Goal: Transaction & Acquisition: Book appointment/travel/reservation

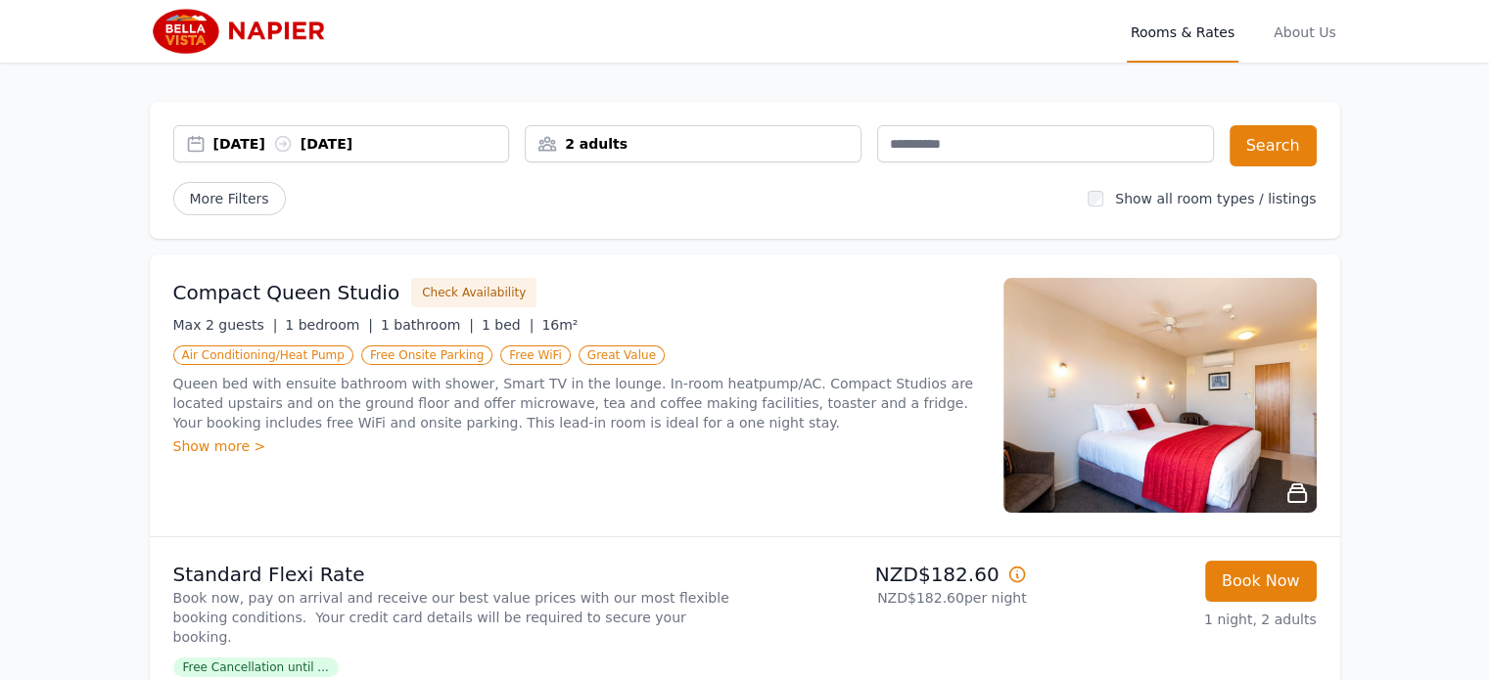
click at [329, 161] on div "[DATE] [DATE]" at bounding box center [341, 143] width 337 height 37
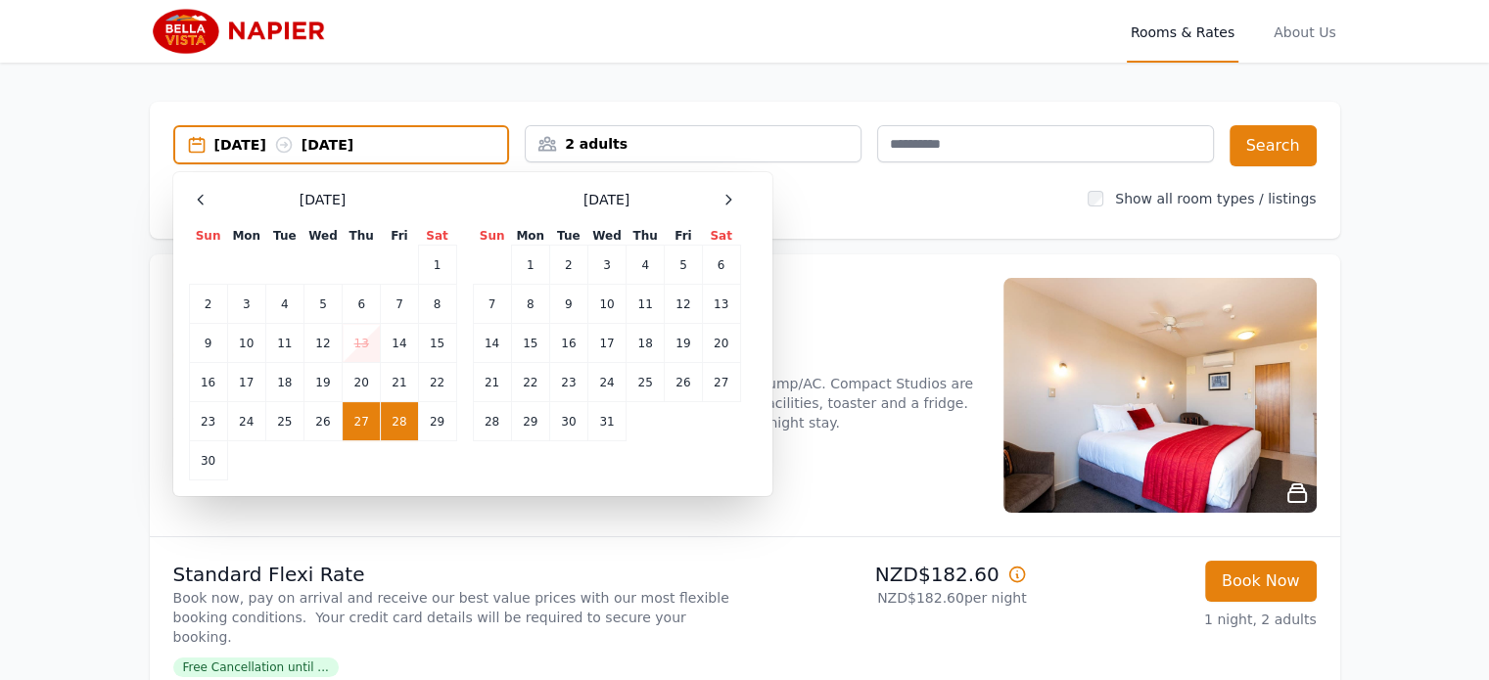
click at [851, 214] on div "[DATE] [DATE] Select Dates [DATE] Sun Mon Tue Wed Thu Fri Sat 1 2 3 4 5 6 7 8 9…" at bounding box center [745, 170] width 1191 height 137
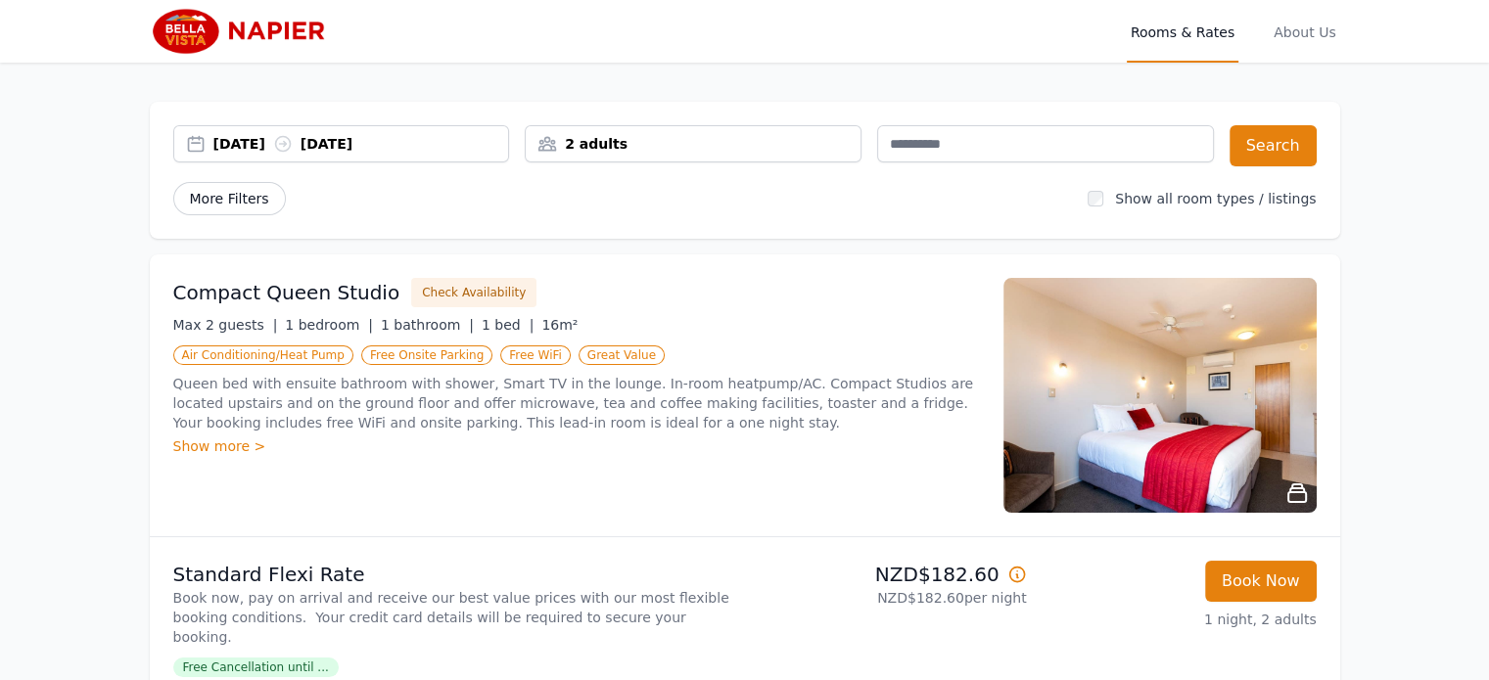
click at [233, 193] on span "More Filters" at bounding box center [229, 198] width 113 height 33
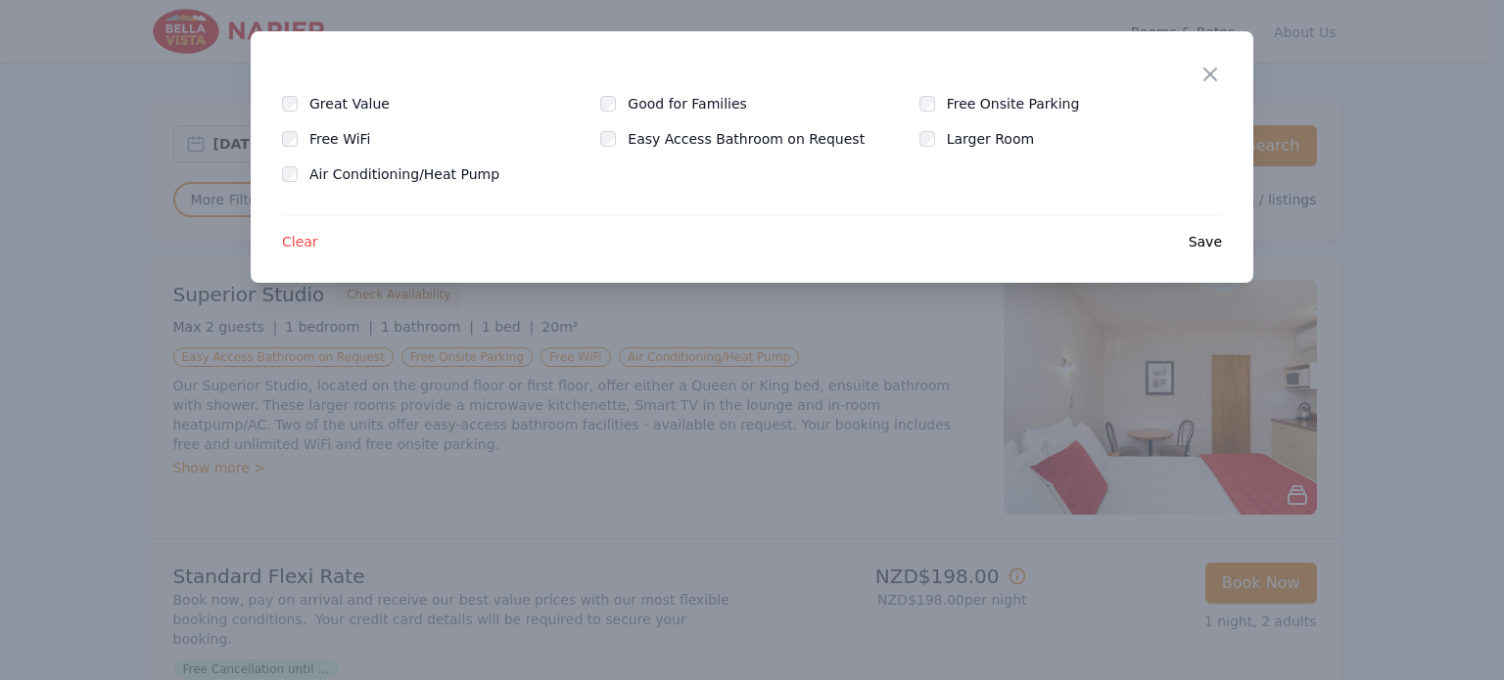
click at [1209, 254] on div "Close Great Value Good for Families Free Onsite Parking Free WiFi Easy Access B…" at bounding box center [752, 157] width 1003 height 252
click at [1208, 241] on span "Save" at bounding box center [1205, 242] width 33 height 20
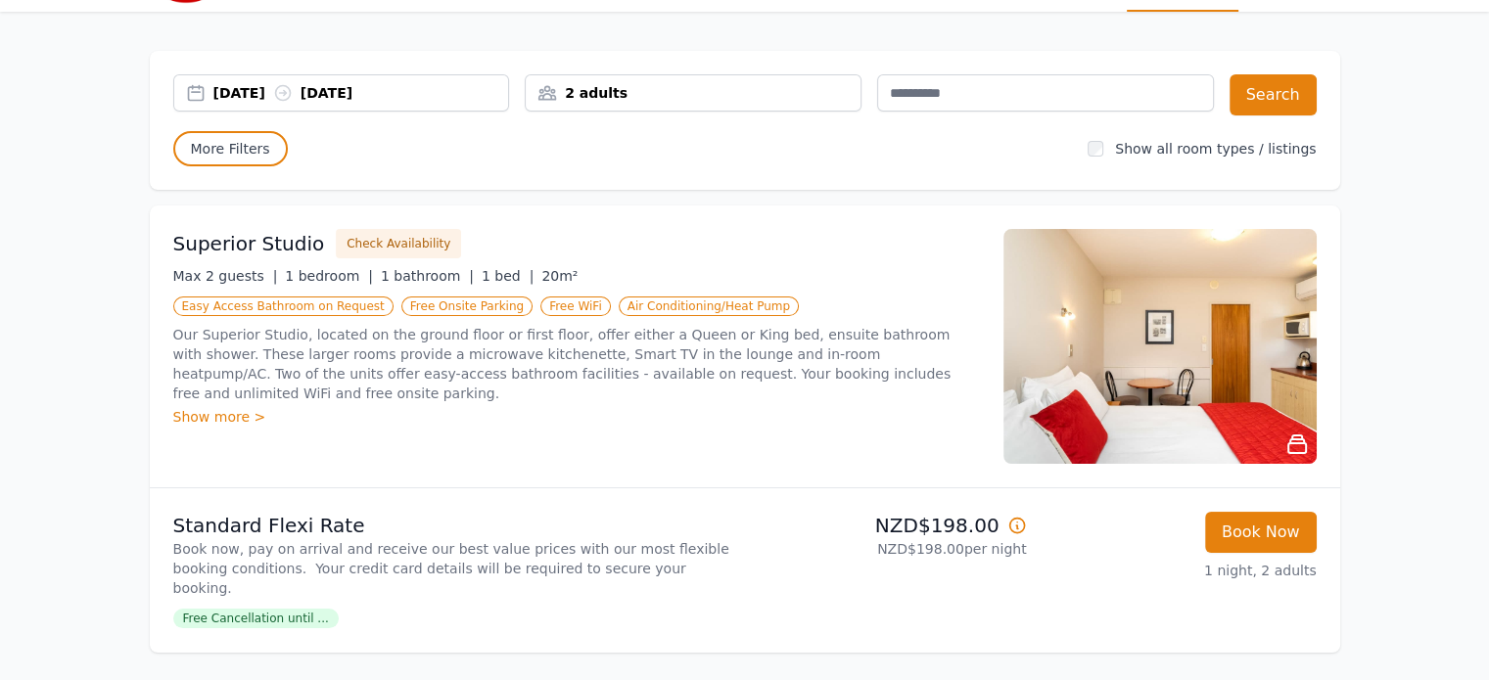
scroll to position [54, 0]
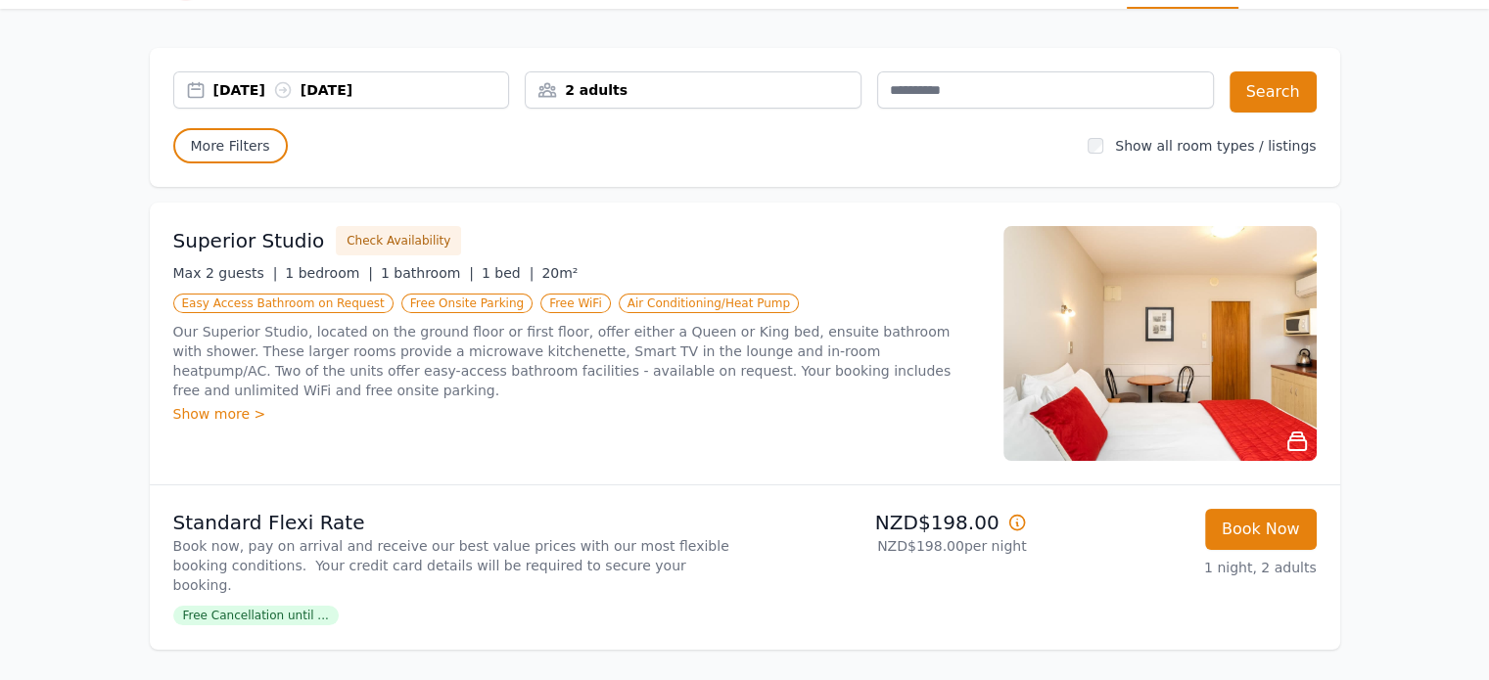
click at [1175, 379] on img at bounding box center [1160, 343] width 313 height 235
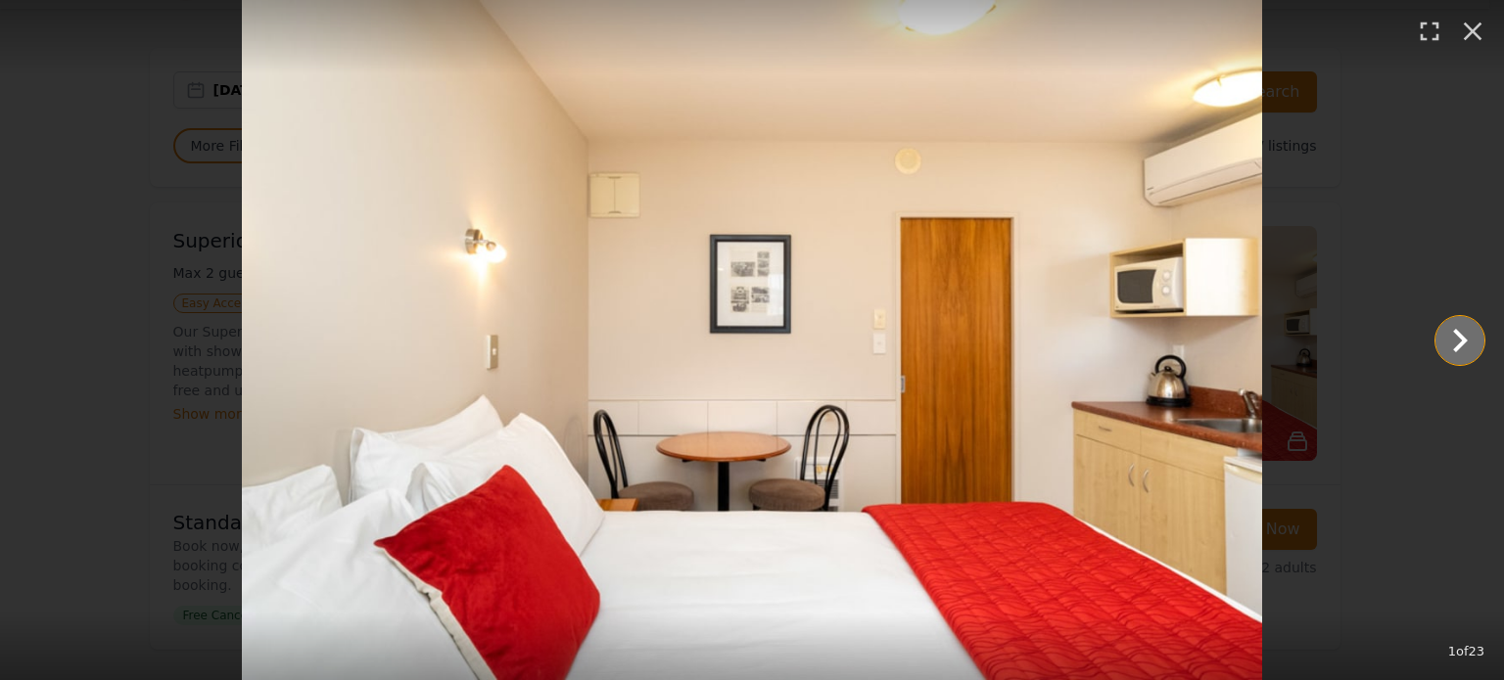
click at [1438, 332] on icon "Show slide 2 of 23" at bounding box center [1459, 340] width 47 height 47
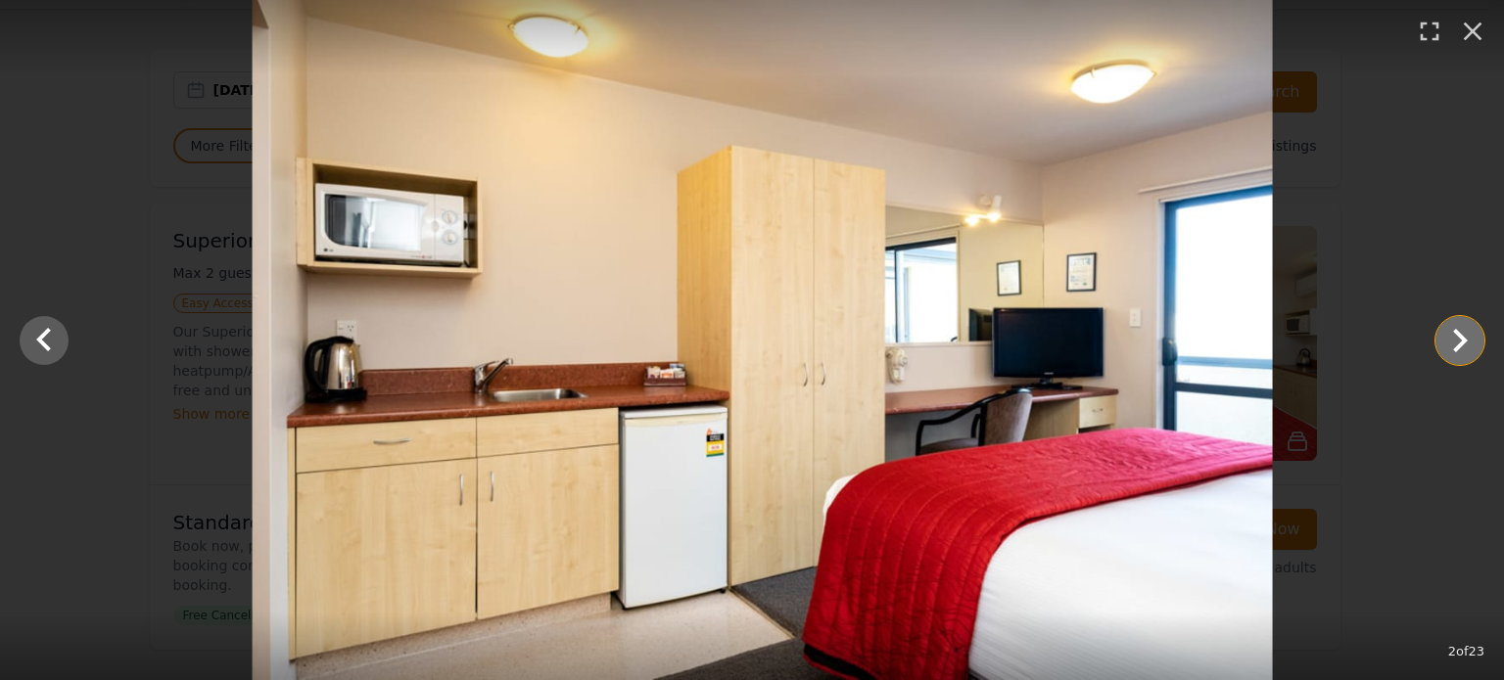
click at [1438, 332] on icon "Show slide 3 of 23" at bounding box center [1459, 340] width 47 height 47
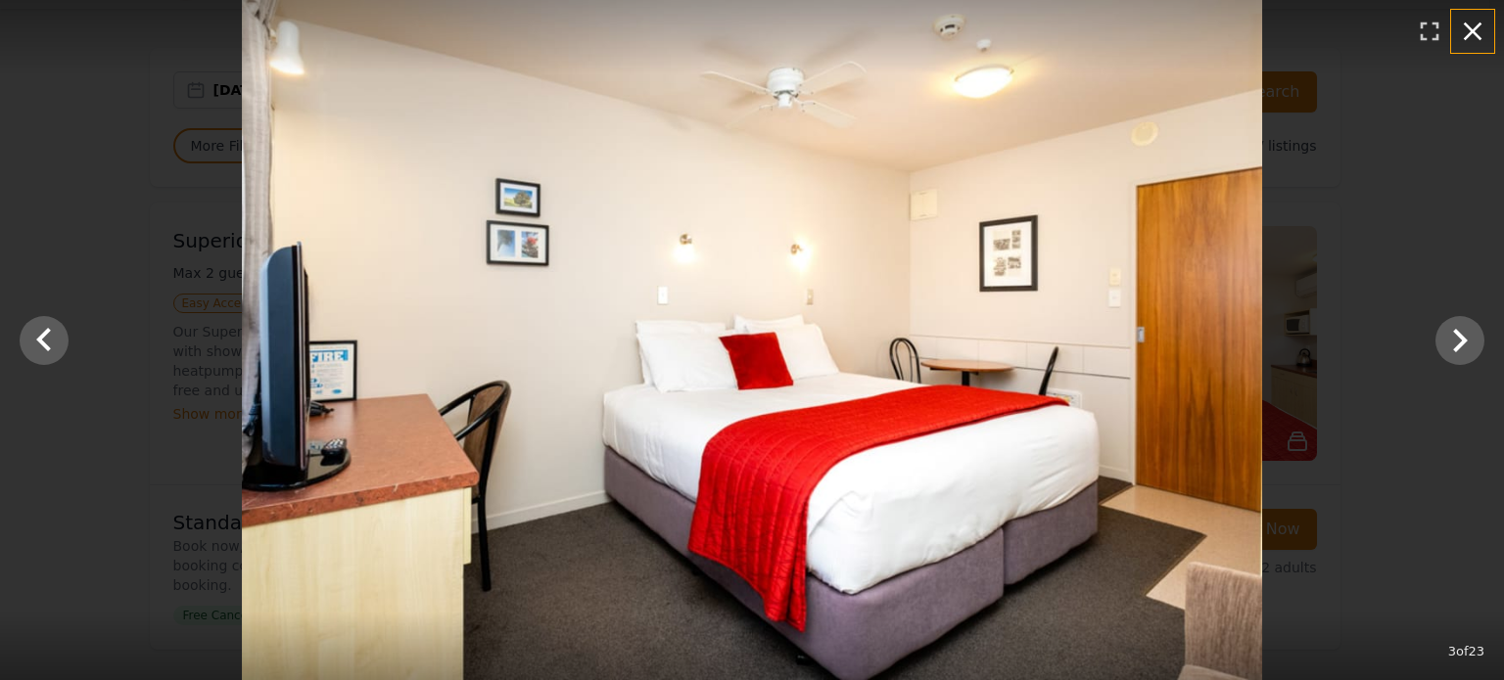
click at [1477, 35] on icon "button" at bounding box center [1473, 32] width 19 height 19
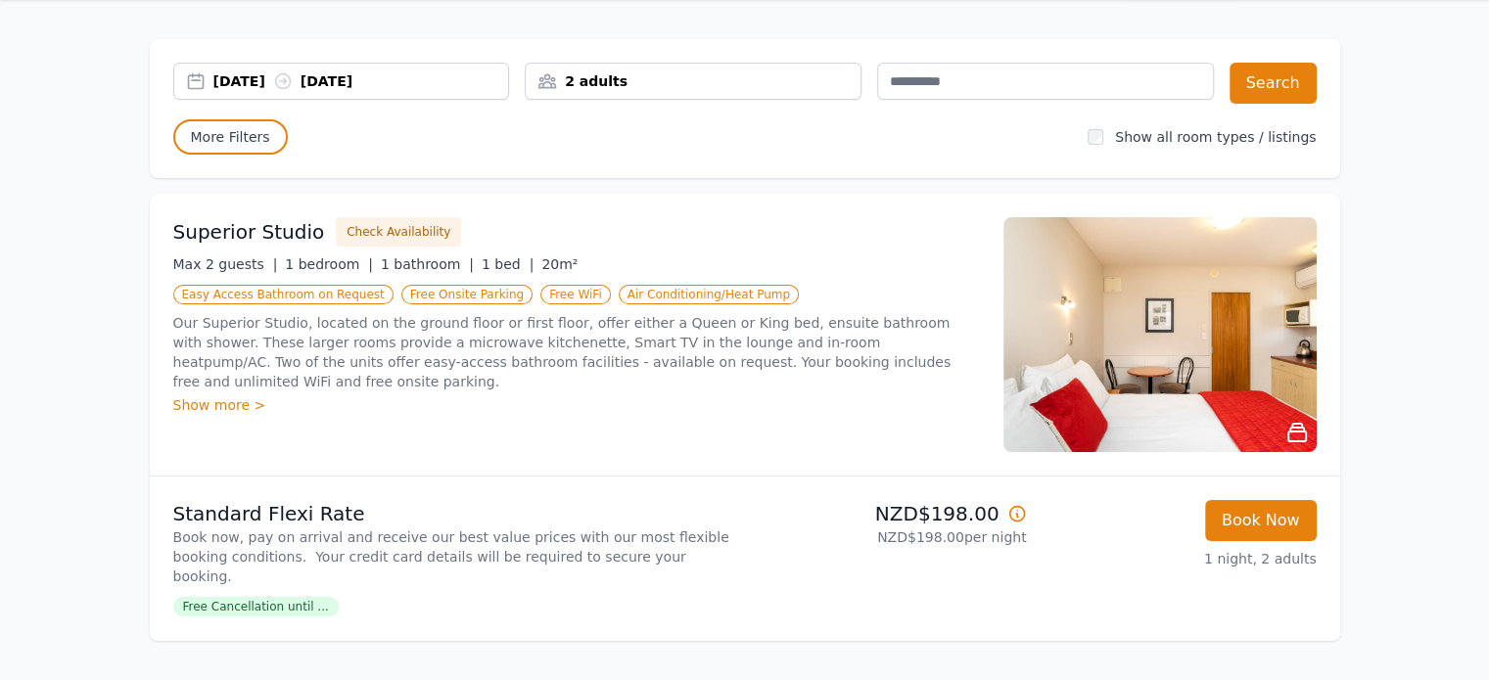
scroll to position [51, 0]
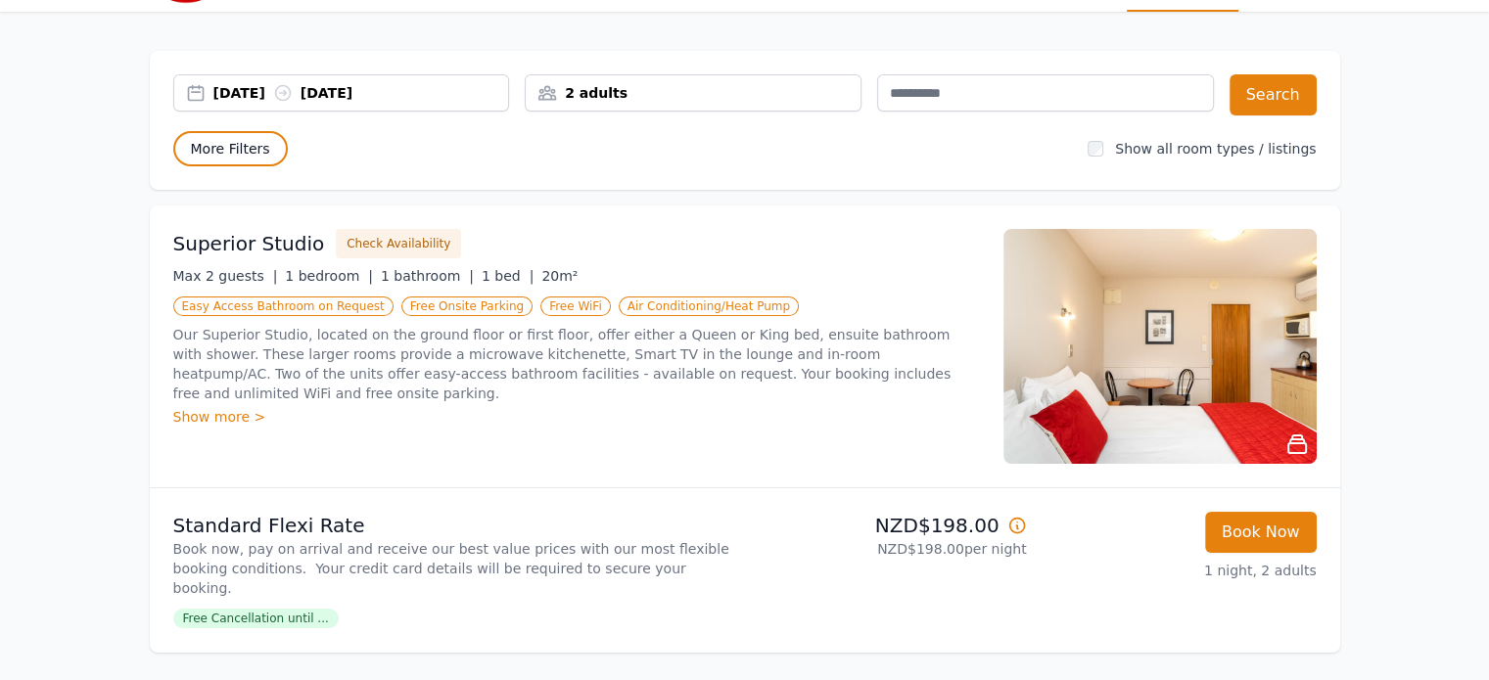
click at [257, 139] on span "More Filters" at bounding box center [230, 148] width 115 height 35
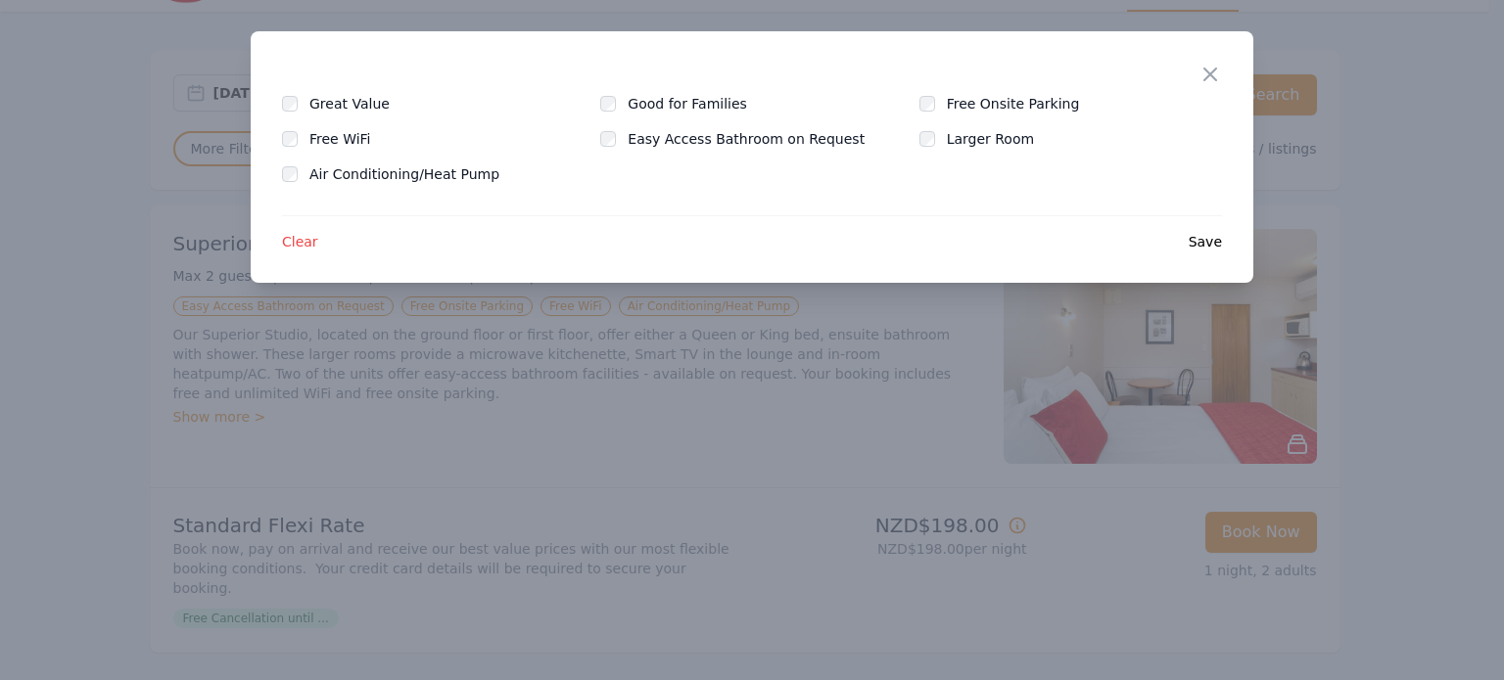
click at [304, 242] on span "Clear" at bounding box center [300, 242] width 36 height 20
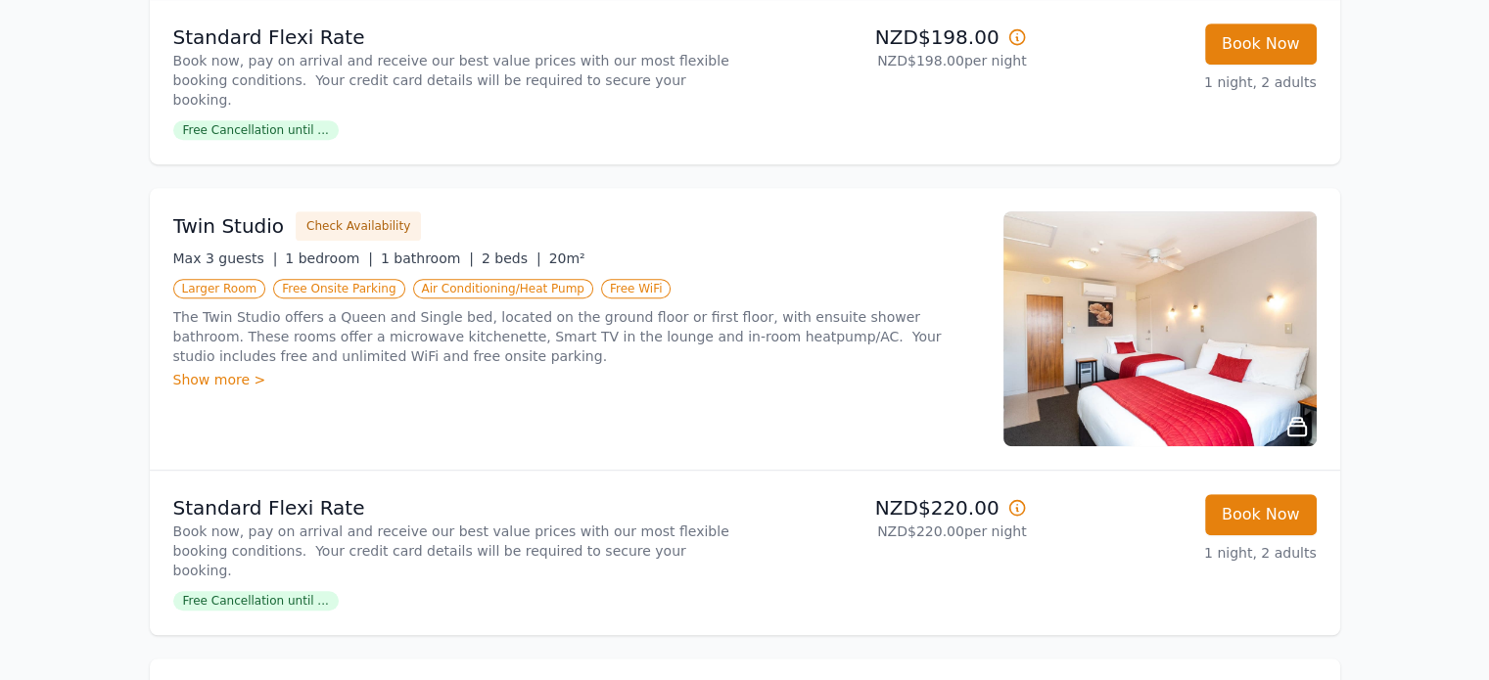
scroll to position [0, 0]
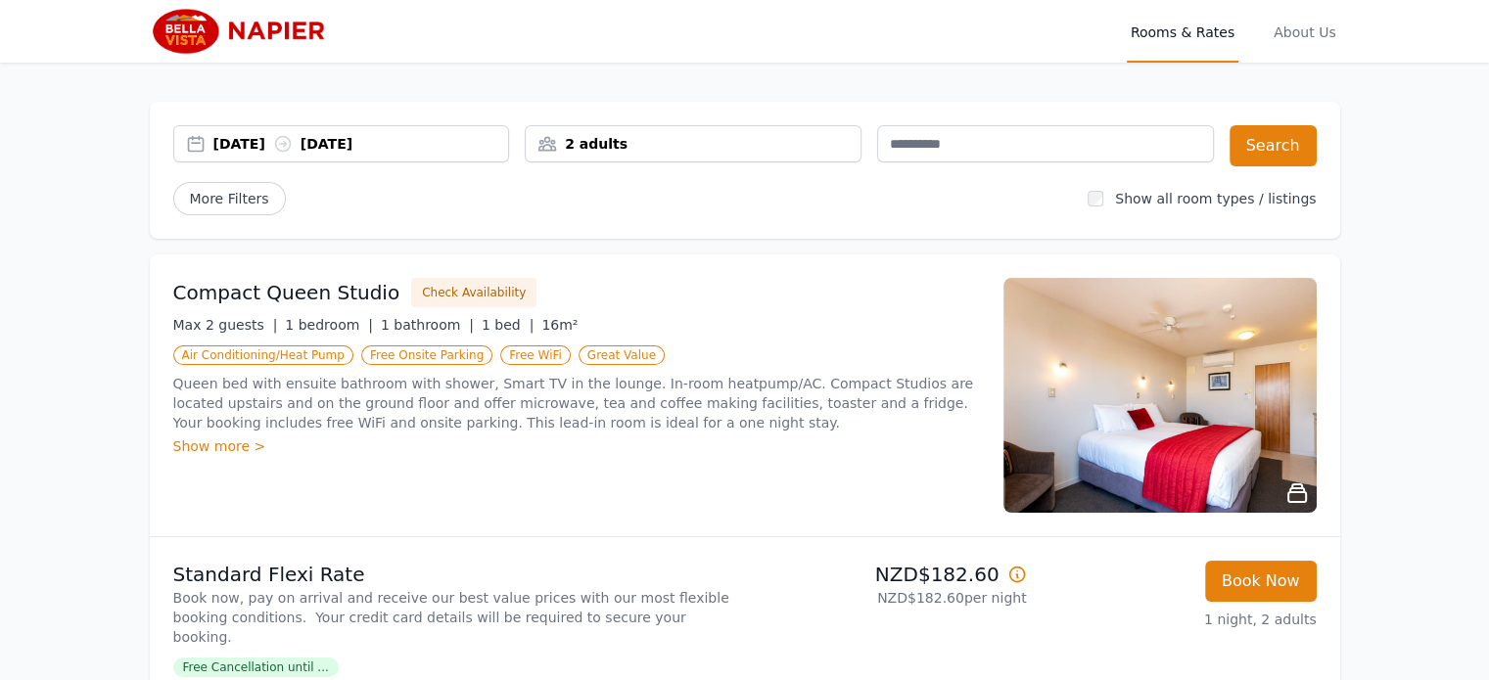
click at [261, 137] on div "[DATE] [DATE]" at bounding box center [361, 144] width 296 height 20
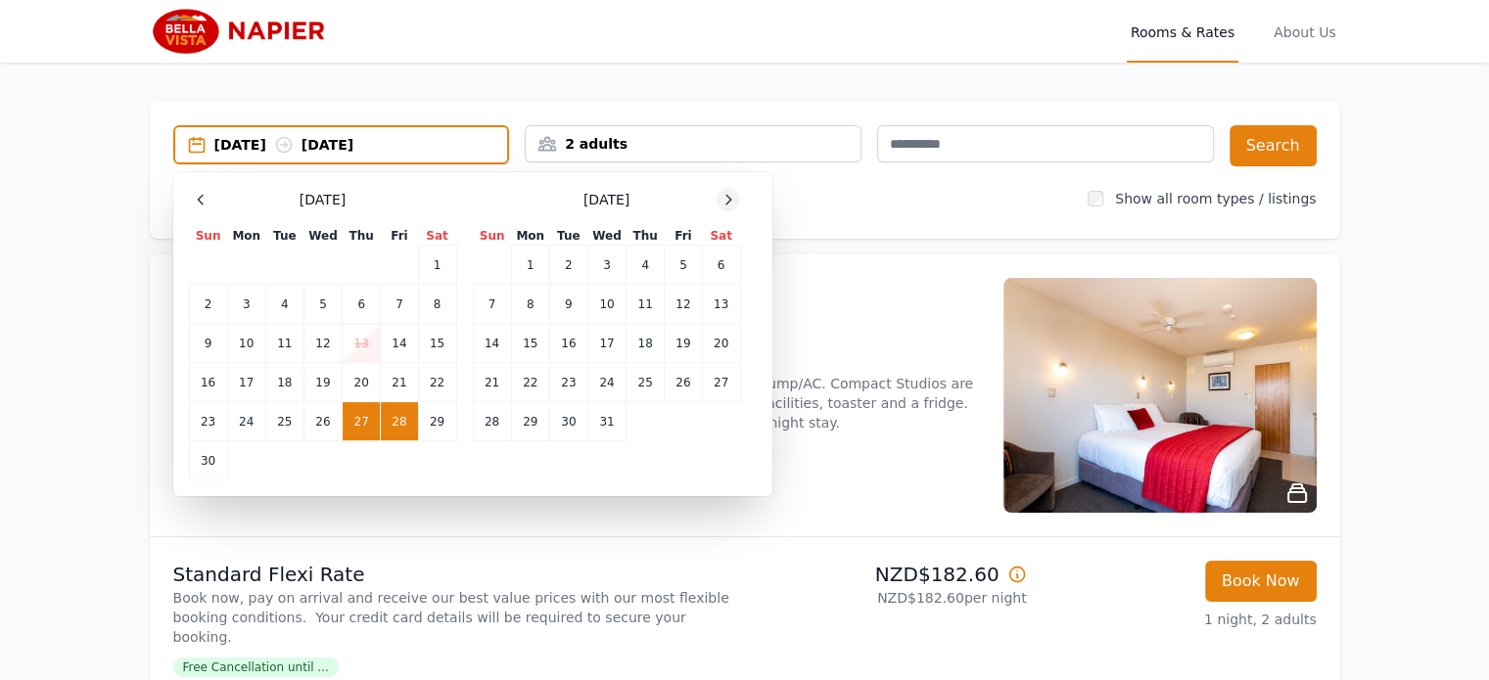
click at [732, 196] on icon at bounding box center [729, 200] width 16 height 16
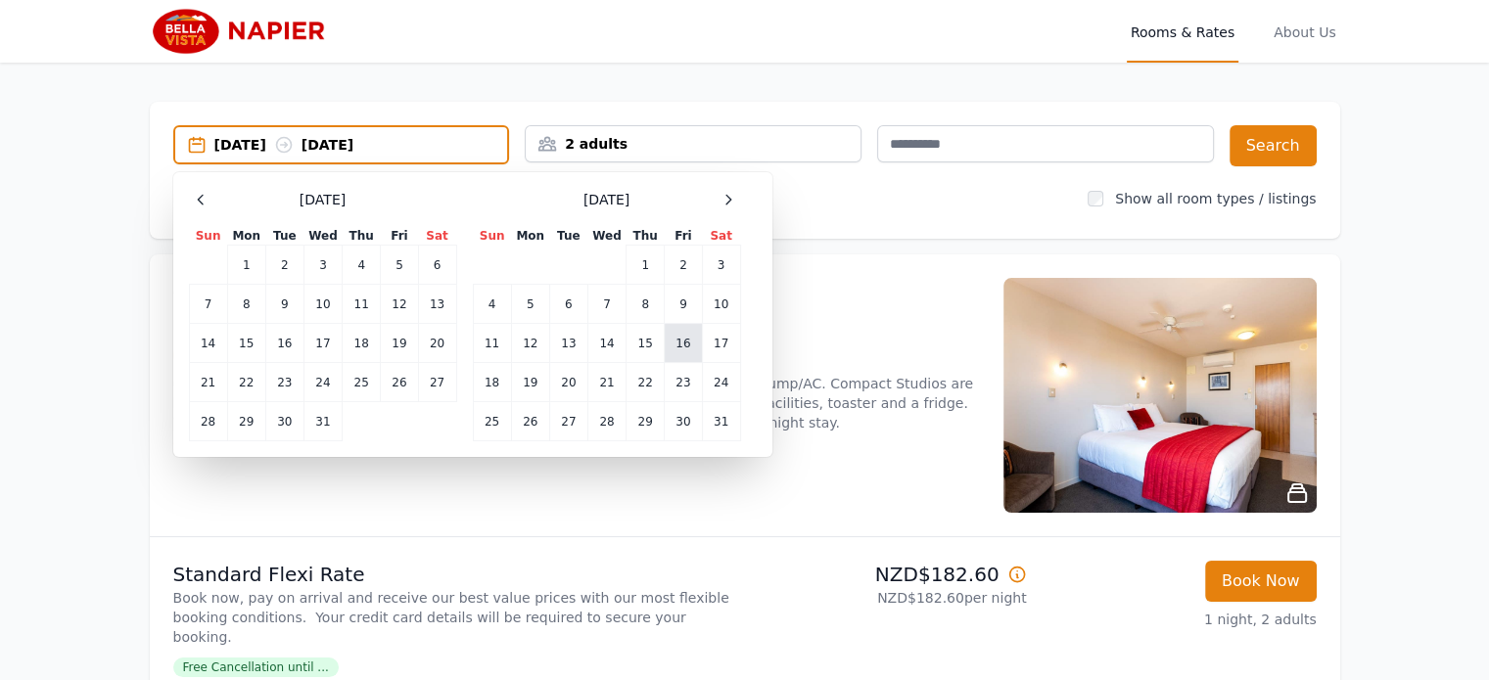
click at [697, 349] on td "16" at bounding box center [683, 343] width 37 height 39
click at [725, 347] on td "17" at bounding box center [721, 343] width 38 height 39
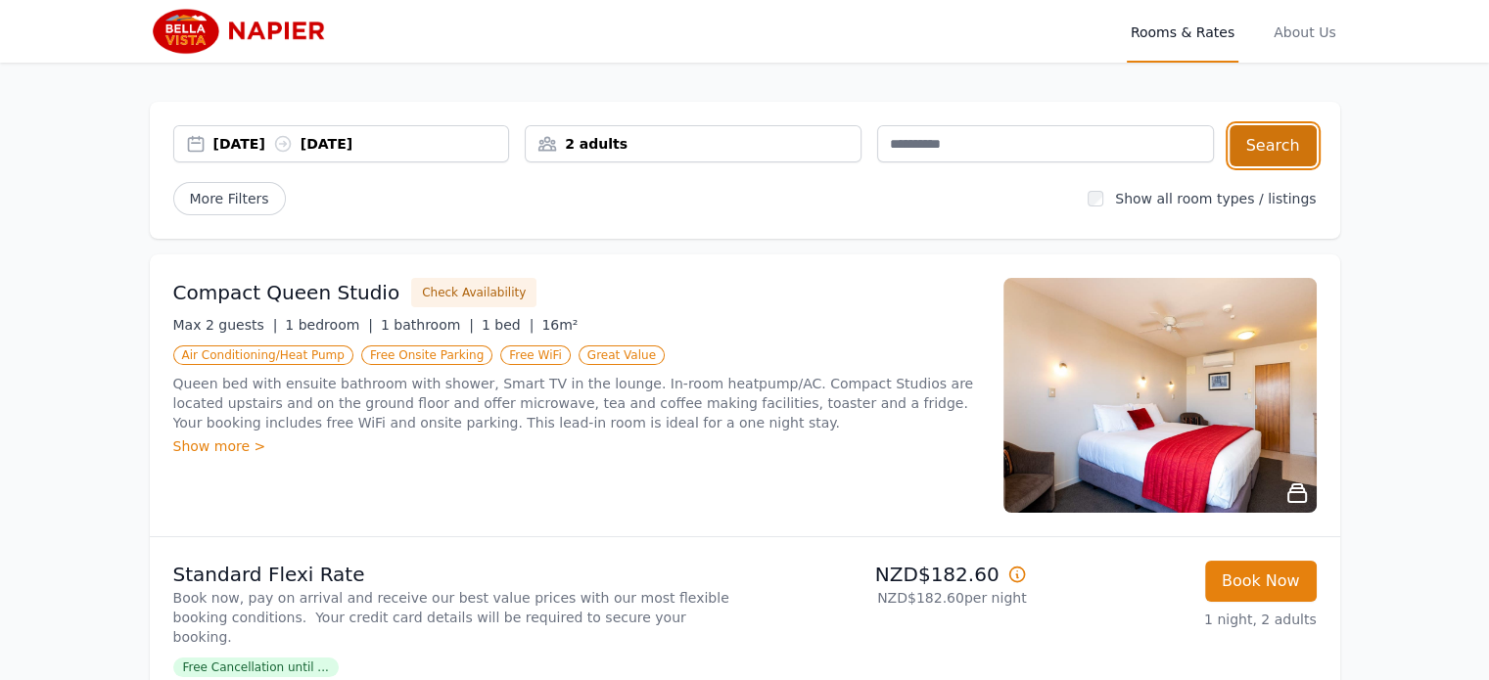
click at [1265, 157] on button "Search" at bounding box center [1273, 145] width 87 height 41
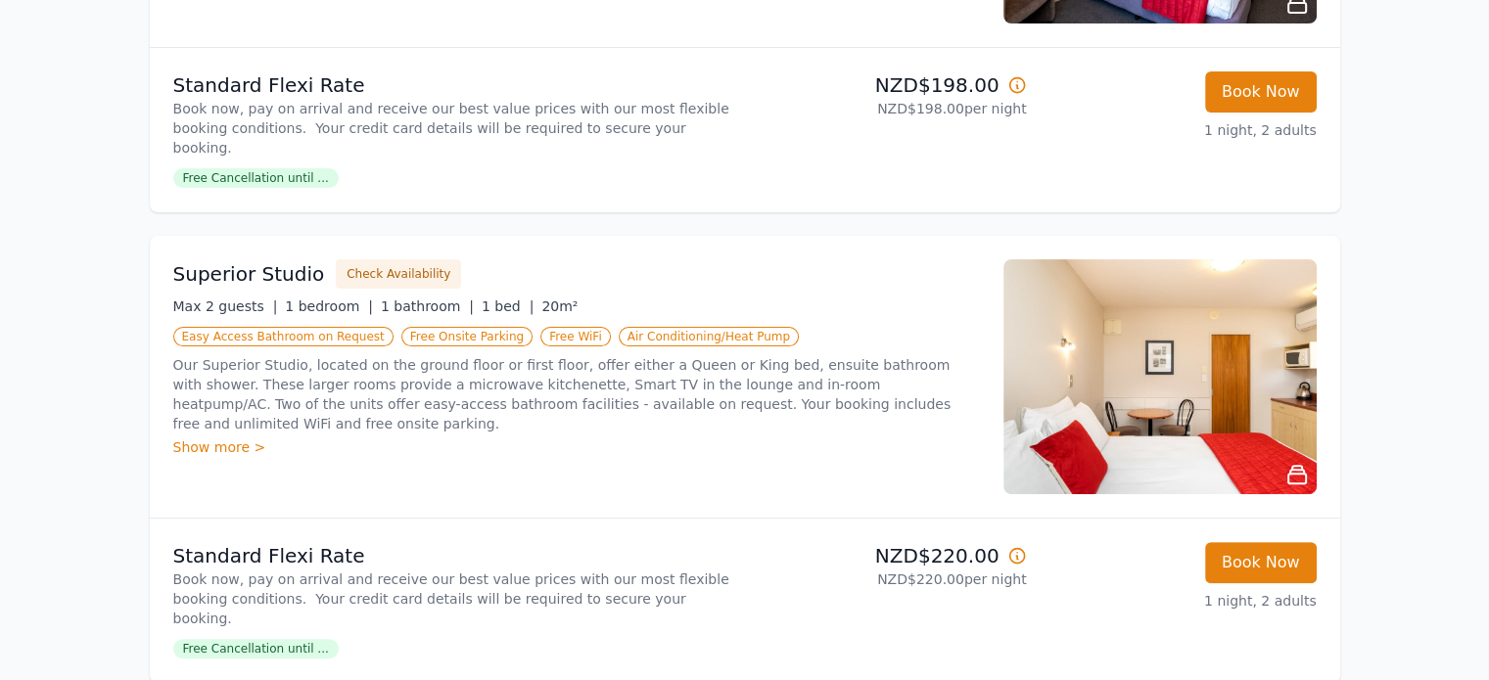
scroll to position [621, 0]
